Goal: Check status: Check status

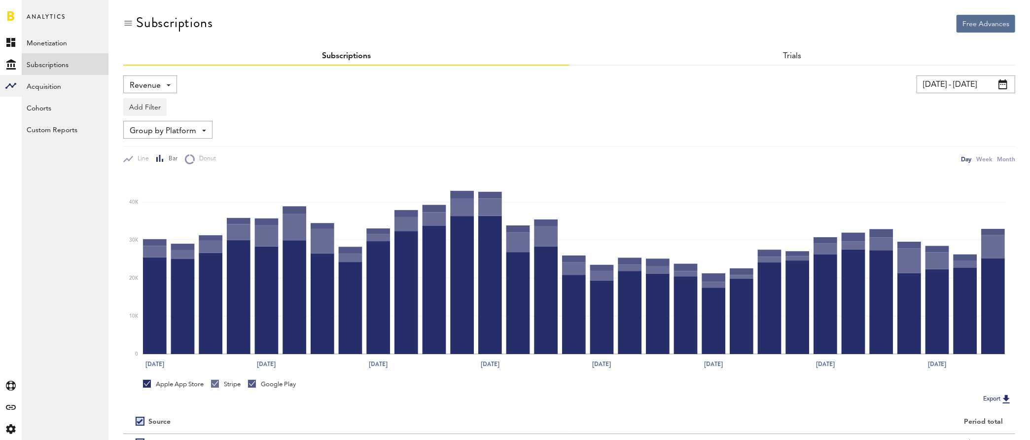
click at [157, 87] on span "Revenue" at bounding box center [145, 85] width 31 height 17
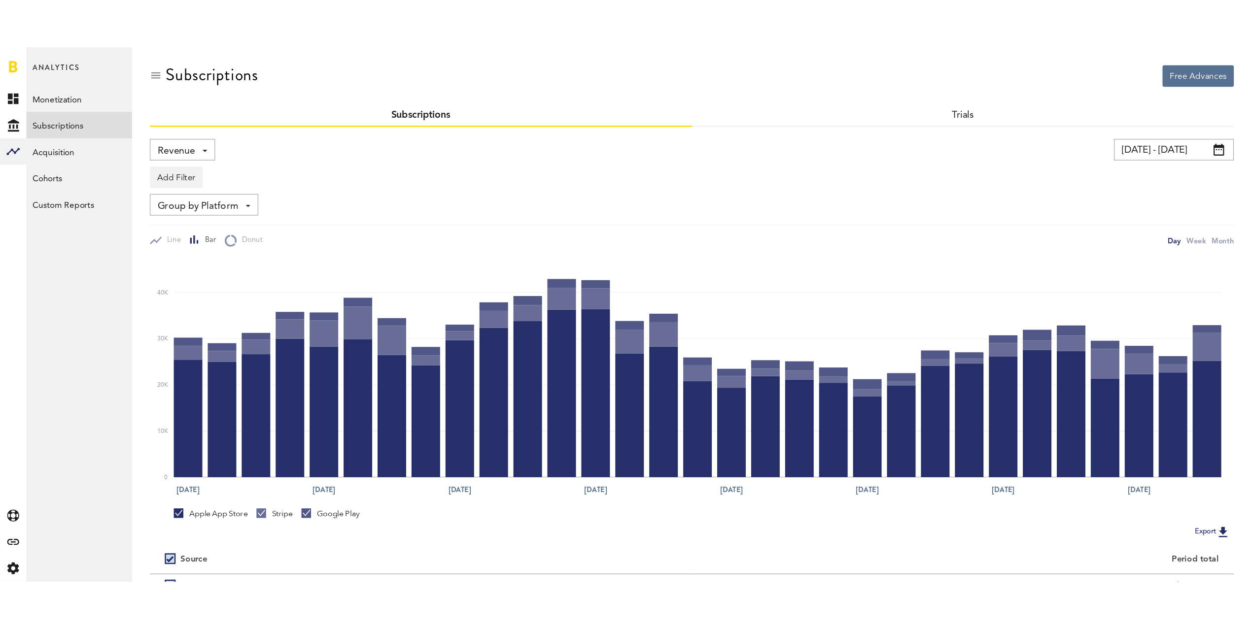
scroll to position [5, 0]
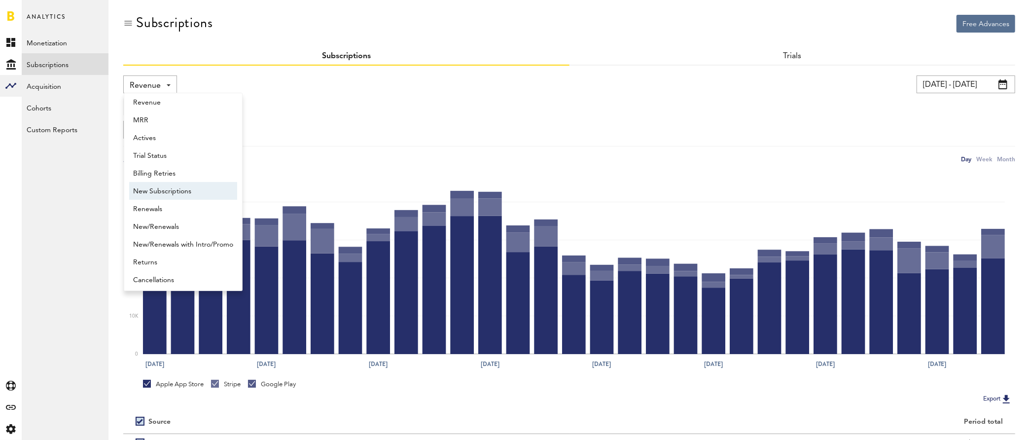
click at [177, 195] on span "New Subscriptions" at bounding box center [183, 191] width 100 height 17
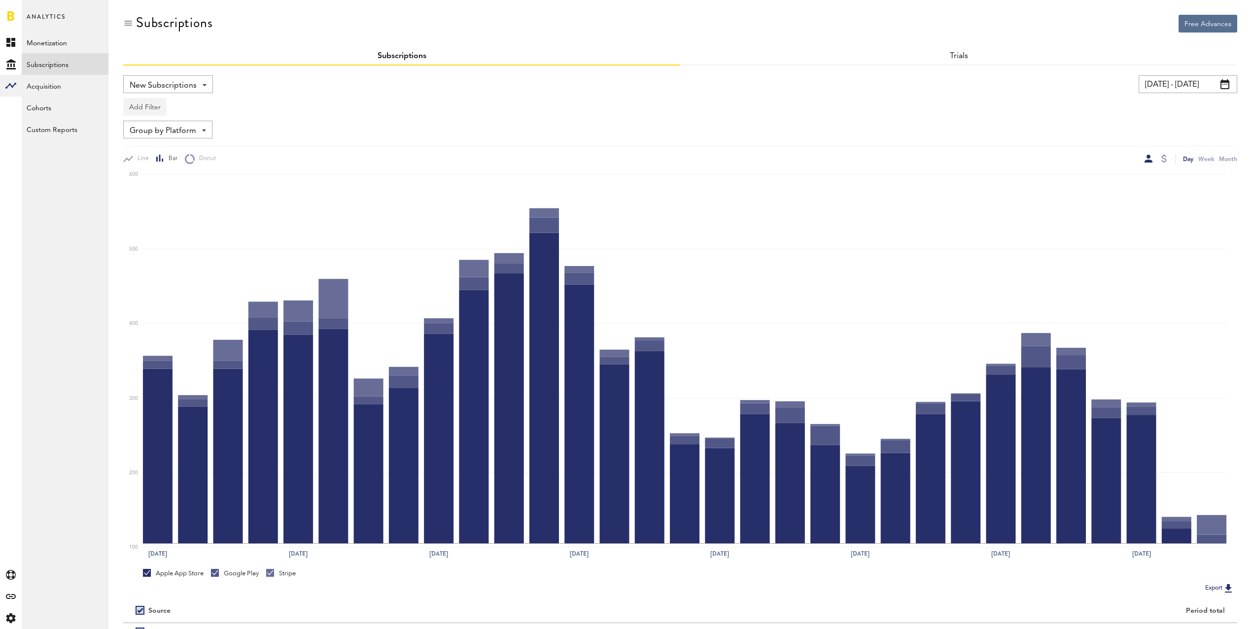
click at [148, 105] on button "Add Filter" at bounding box center [144, 107] width 43 height 18
click at [164, 149] on li "Apps" at bounding box center [169, 150] width 80 height 18
click at [149, 110] on div "Apps" at bounding box center [159, 108] width 43 height 17
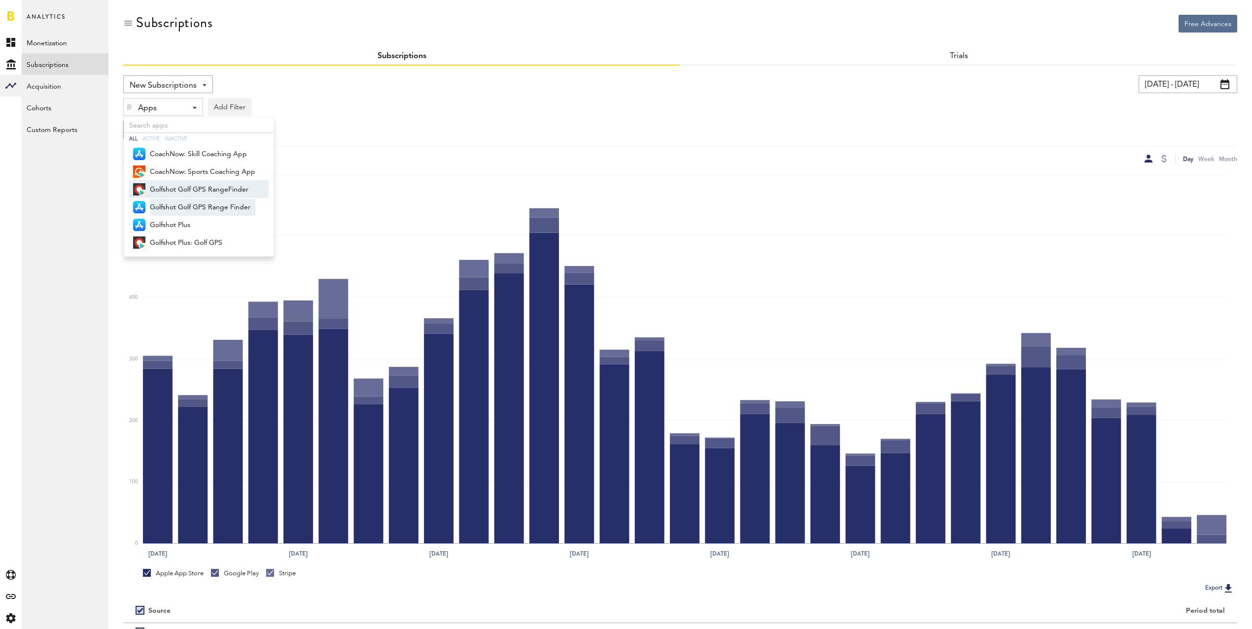
drag, startPoint x: 201, startPoint y: 188, endPoint x: 202, endPoint y: 211, distance: 23.7
click at [201, 188] on span "Golfshot Golf GPS RangeFinder" at bounding box center [202, 189] width 105 height 17
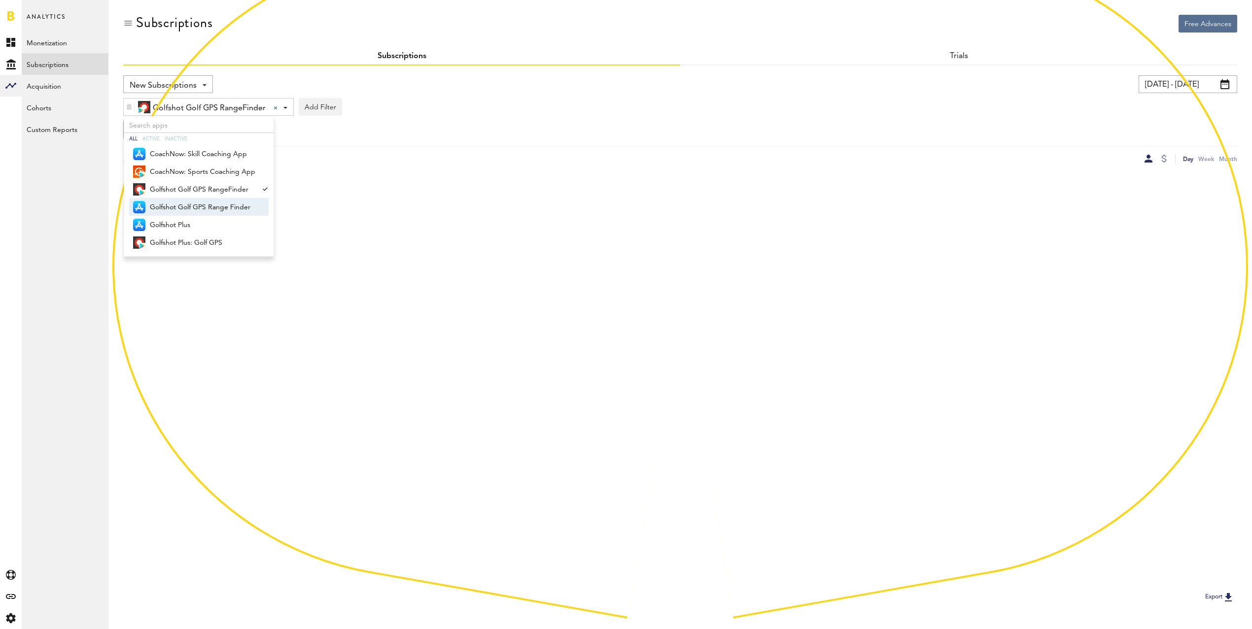
click at [201, 206] on span "Golfshot Golf GPS Range Finder" at bounding box center [202, 207] width 105 height 17
drag, startPoint x: 190, startPoint y: 222, endPoint x: 208, endPoint y: 253, distance: 35.6
click at [190, 222] on span "Golfshot Plus" at bounding box center [202, 225] width 105 height 17
drag, startPoint x: 210, startPoint y: 242, endPoint x: 229, endPoint y: 240, distance: 18.9
click at [210, 242] on span "Golfshot Plus: Golf GPS" at bounding box center [202, 243] width 105 height 17
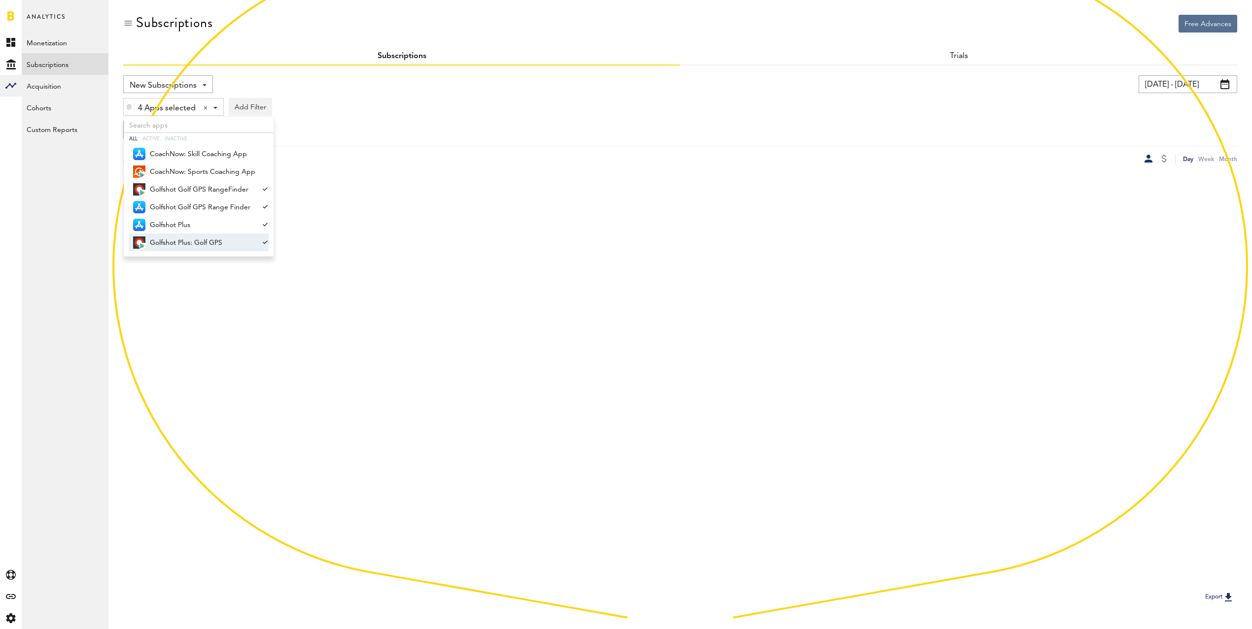
click at [374, 120] on div "New Subscriptions Revenue MRR Actives Trial Status Billing Retries New Subscrip…" at bounding box center [680, 119] width 1114 height 89
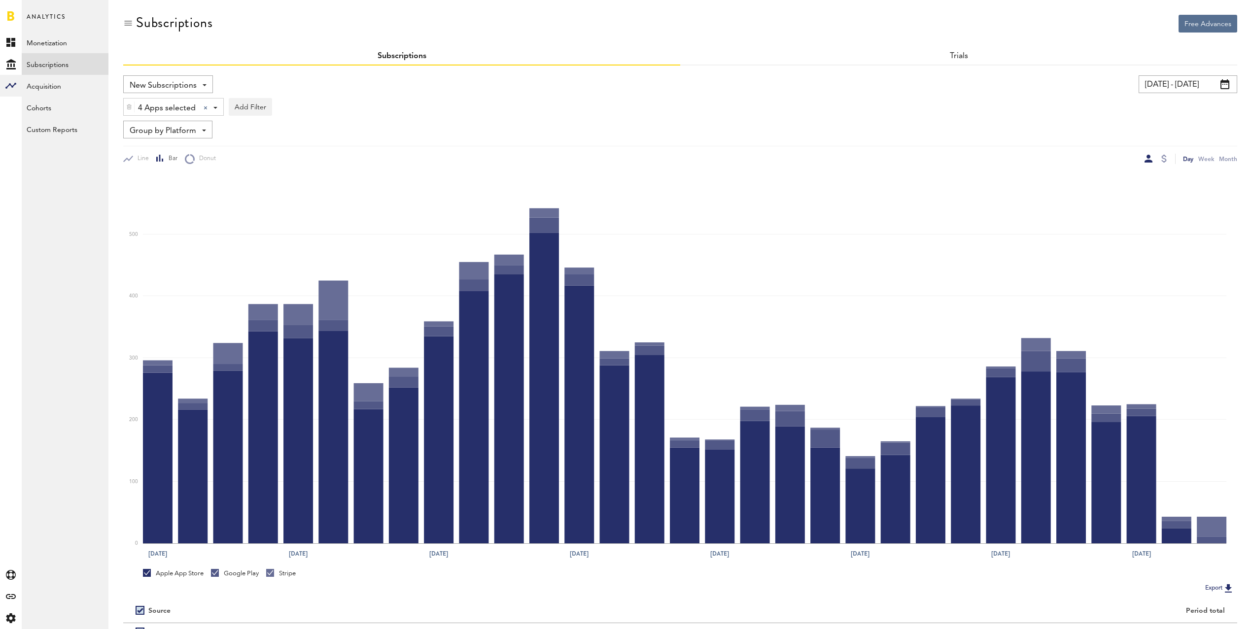
click at [1039, 87] on input "[DATE] - [DATE]" at bounding box center [1187, 84] width 99 height 18
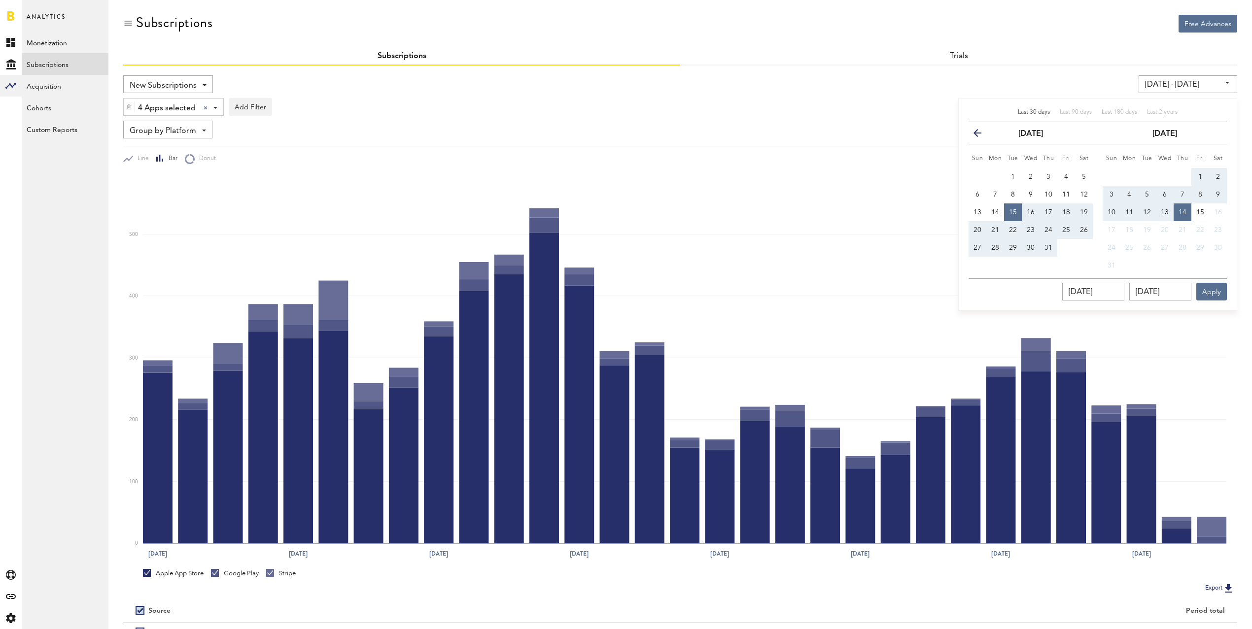
click at [1039, 171] on button "1" at bounding box center [1200, 177] width 18 height 18
type input "[DATE] - [DATE]"
type input "[DATE]"
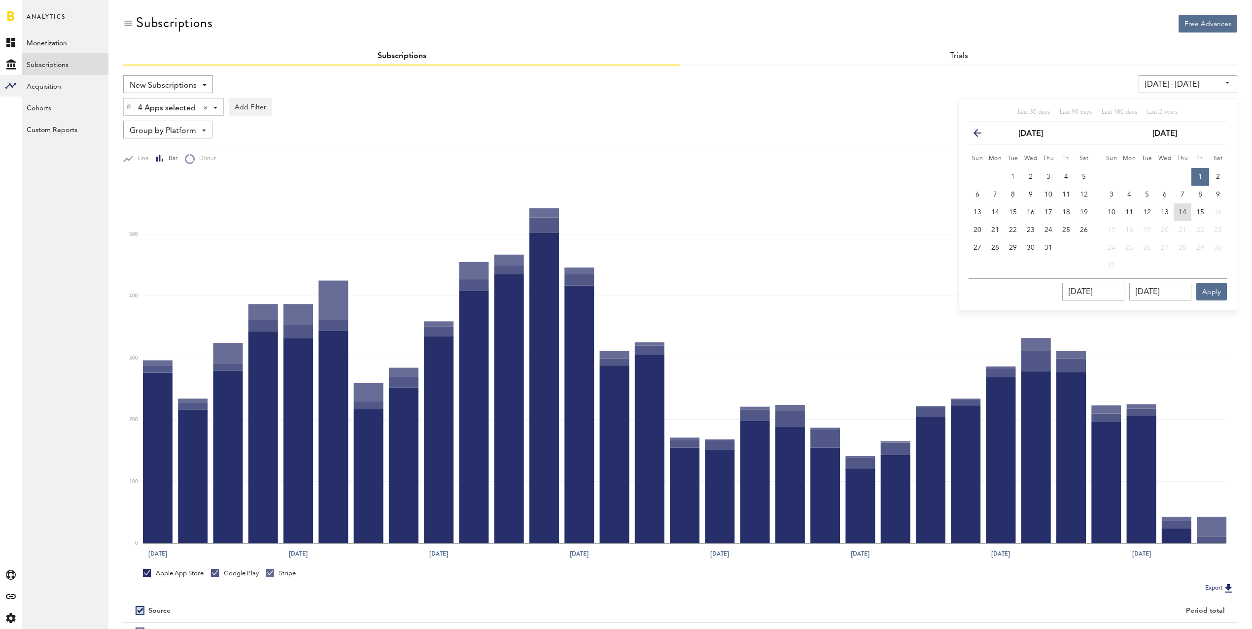
drag, startPoint x: 1180, startPoint y: 208, endPoint x: 1218, endPoint y: 275, distance: 76.6
click at [1039, 209] on span "14" at bounding box center [1182, 212] width 8 height 7
type input "[DATE] - [DATE]"
type input "[DATE]"
click at [1039, 293] on button "Apply" at bounding box center [1211, 292] width 31 height 18
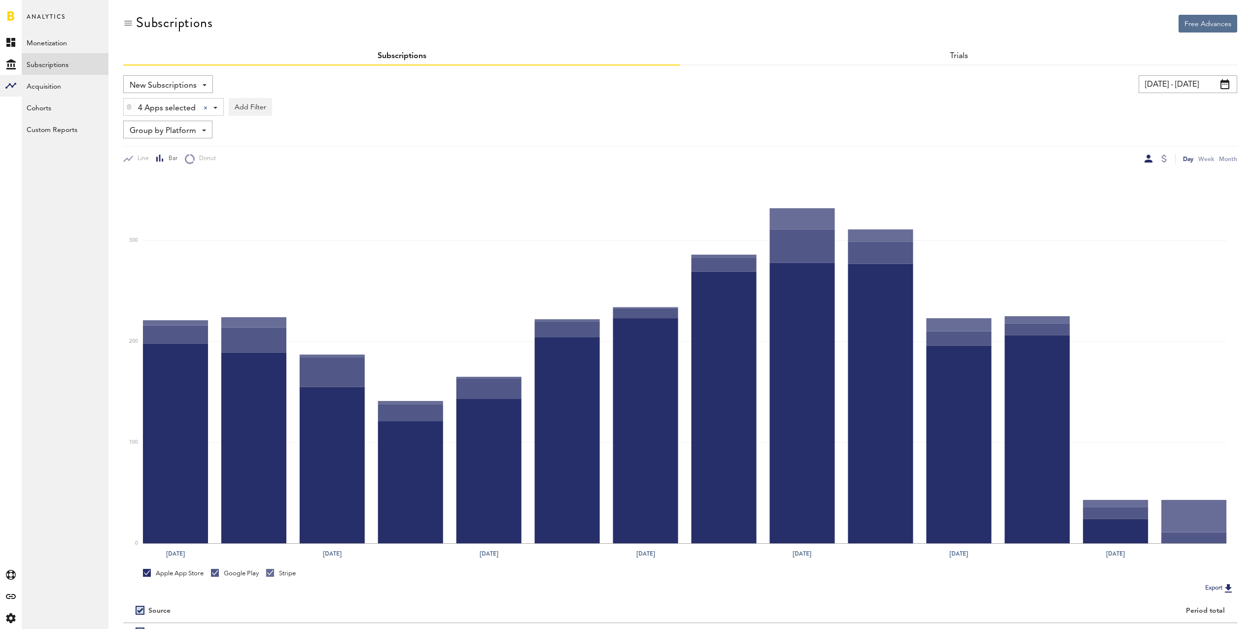
click at [1039, 83] on input "[DATE] - [DATE]" at bounding box center [1187, 84] width 99 height 18
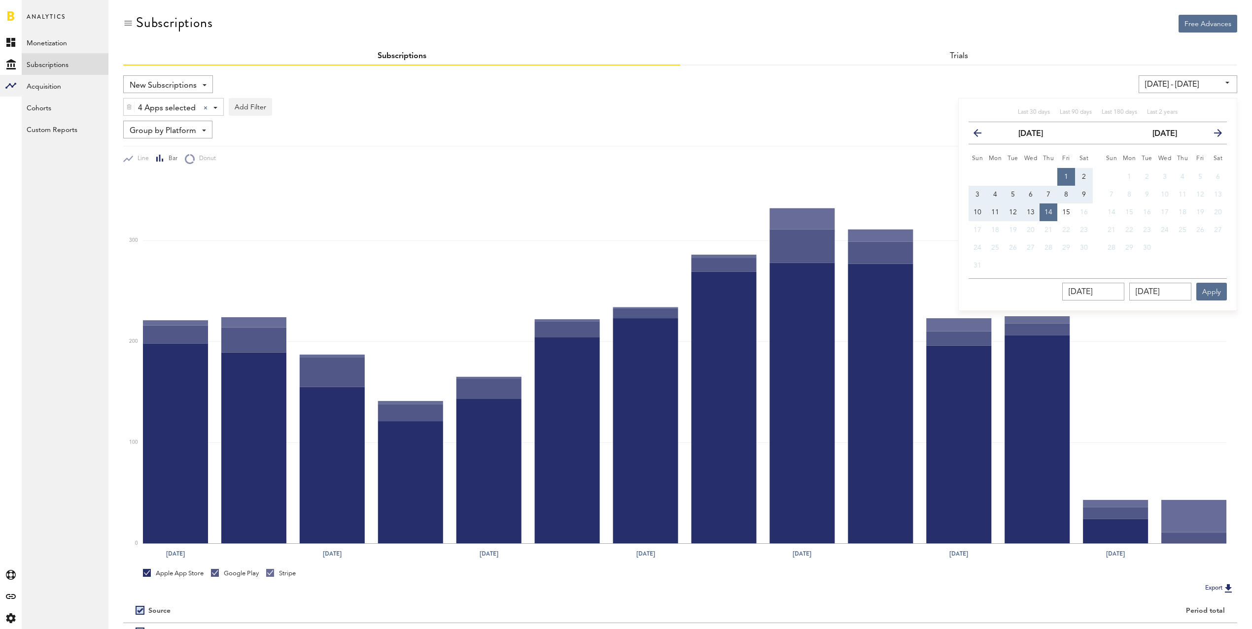
drag, startPoint x: 1065, startPoint y: 174, endPoint x: 1055, endPoint y: 185, distance: 14.3
click at [1039, 174] on span "1" at bounding box center [1066, 176] width 4 height 7
click at [1015, 210] on span "12" at bounding box center [1013, 212] width 8 height 7
type input "[DATE] - [DATE]"
type input "[DATE]"
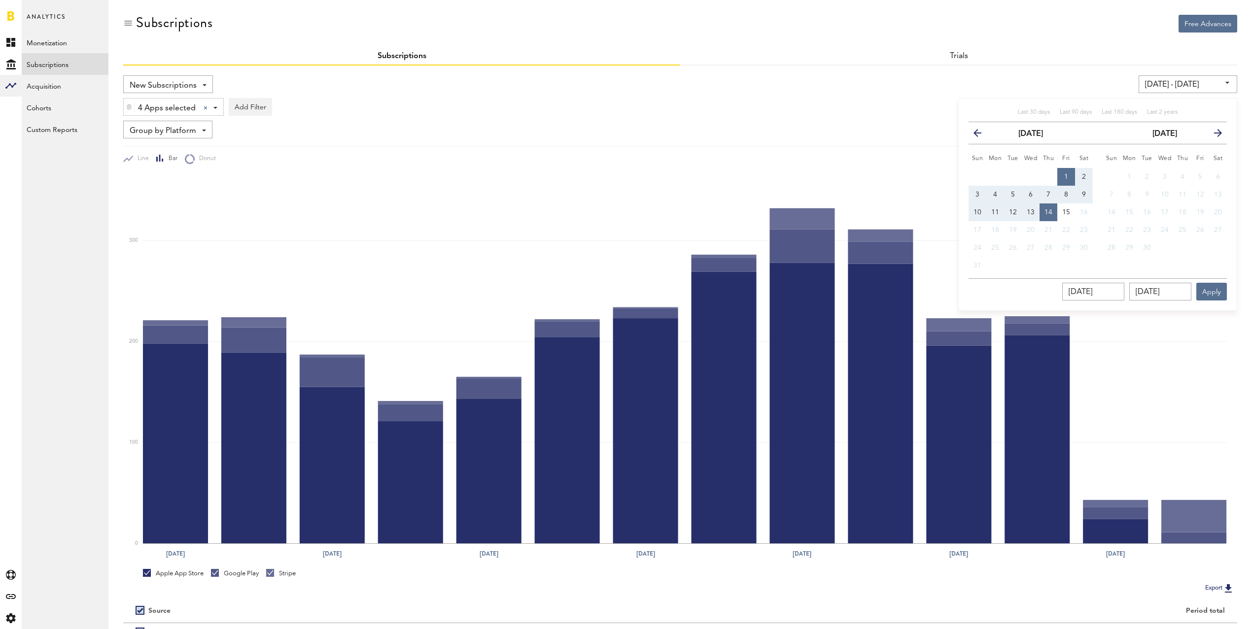
type input "[DATE]"
click at [1039, 176] on span "1" at bounding box center [1066, 176] width 4 height 7
type input "[DATE] - [DATE]"
type input "[DATE]"
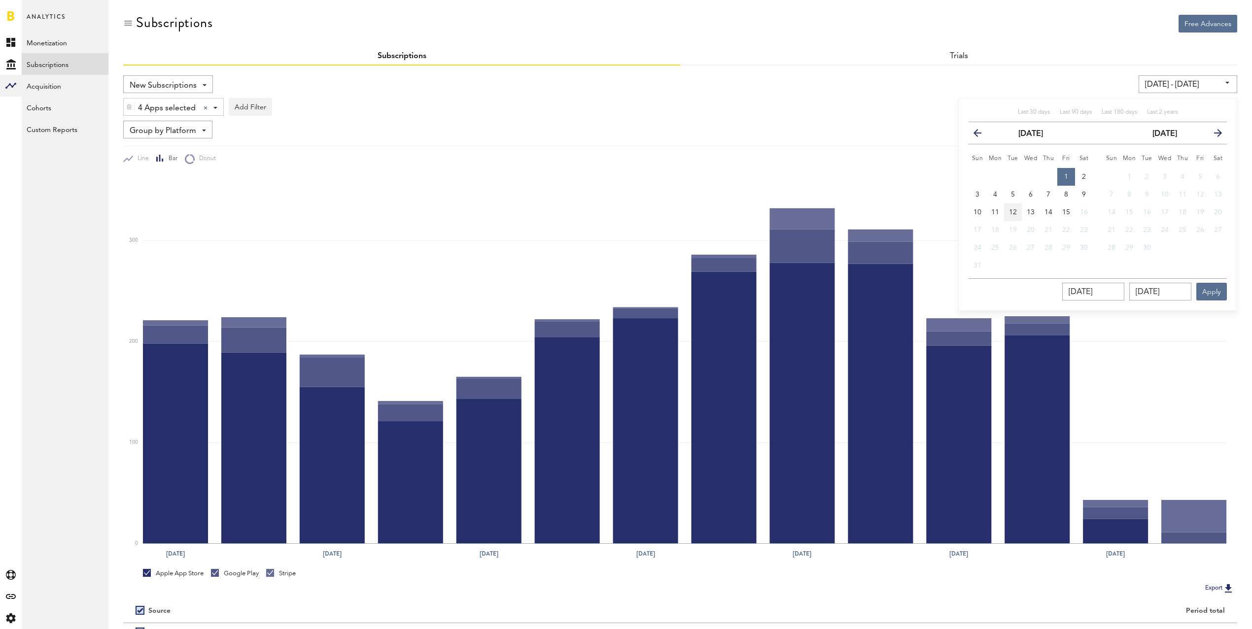
click at [1015, 209] on span "12" at bounding box center [1013, 212] width 8 height 7
type input "[DATE] - [DATE]"
type input "[DATE]"
click at [1039, 289] on button "Apply" at bounding box center [1211, 292] width 31 height 18
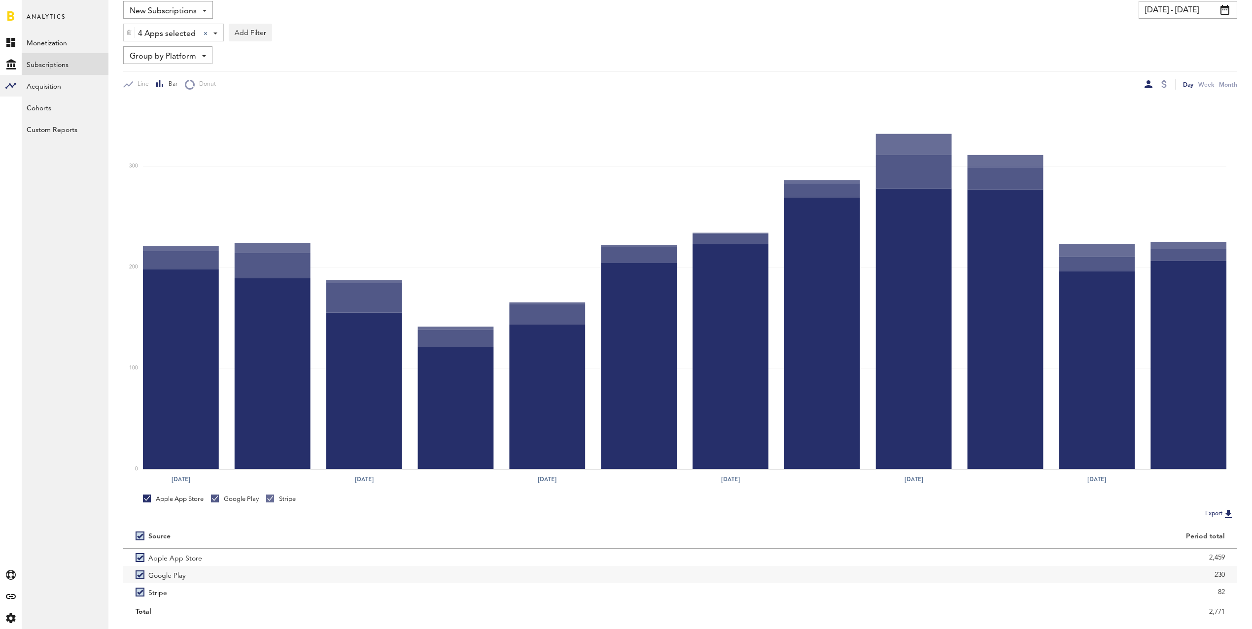
scroll to position [100, 0]
